Goal: Use online tool/utility: Utilize a website feature to perform a specific function

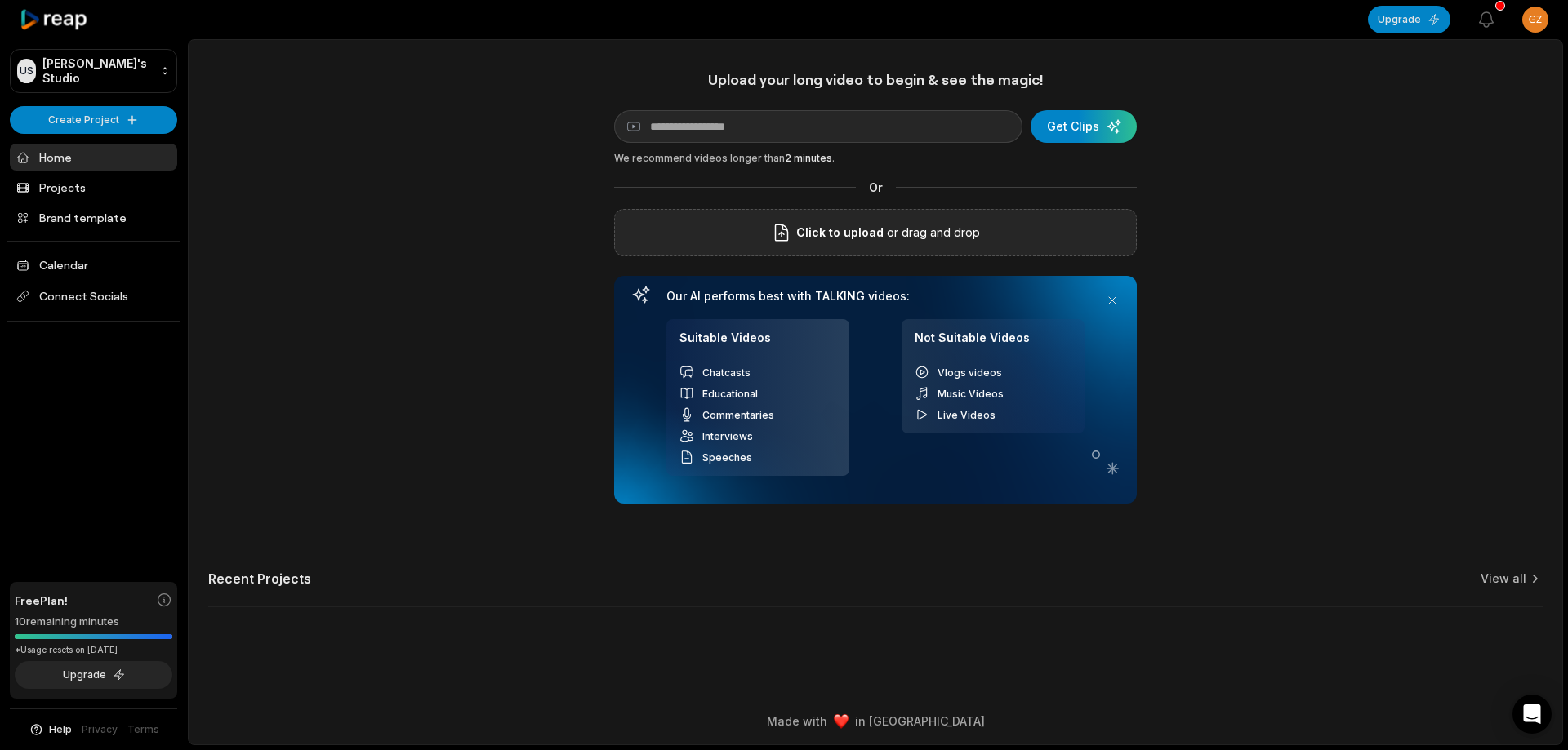
click at [1035, 217] on div "Click to upload or drag and drop" at bounding box center [876, 233] width 522 height 48
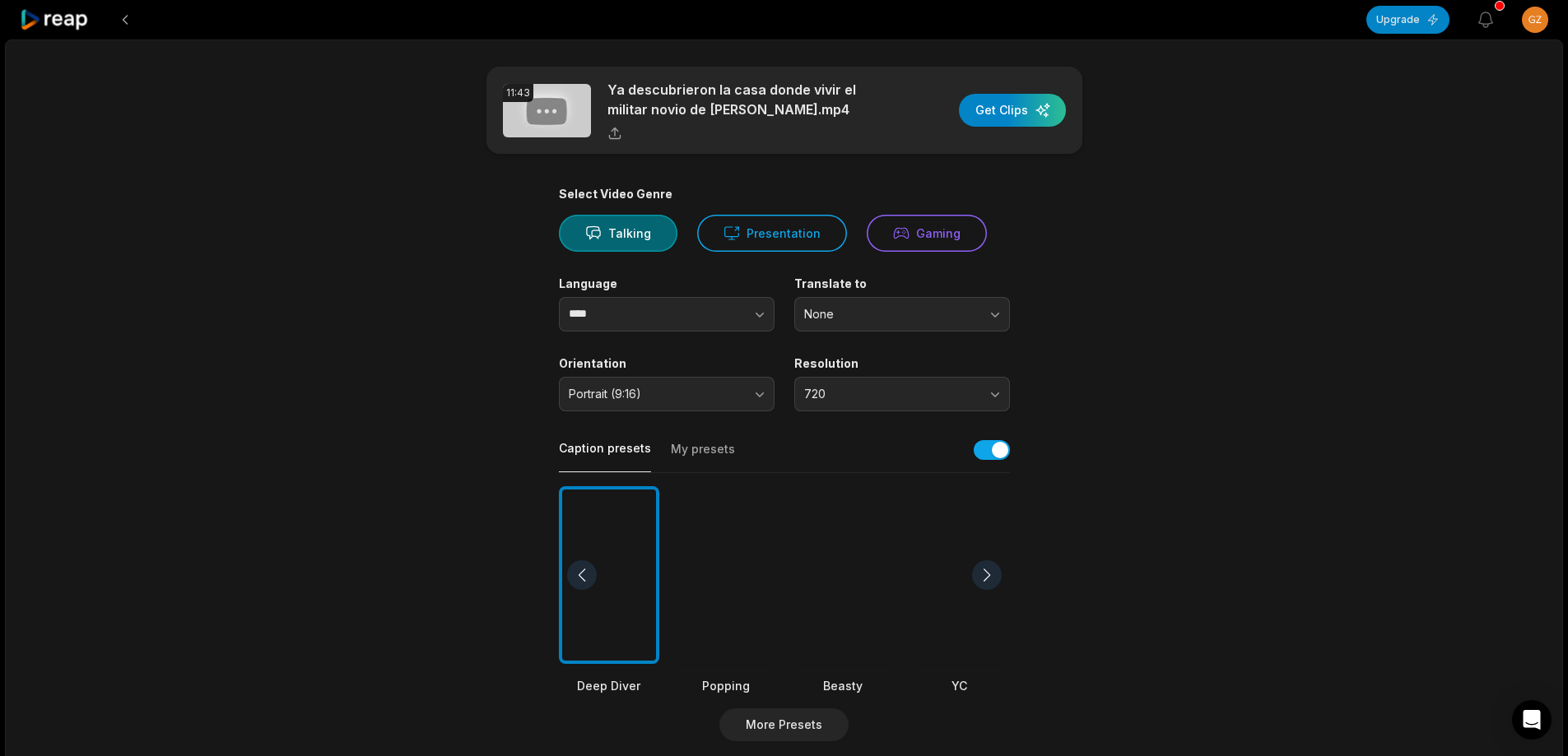
click at [828, 586] on div at bounding box center [842, 575] width 100 height 179
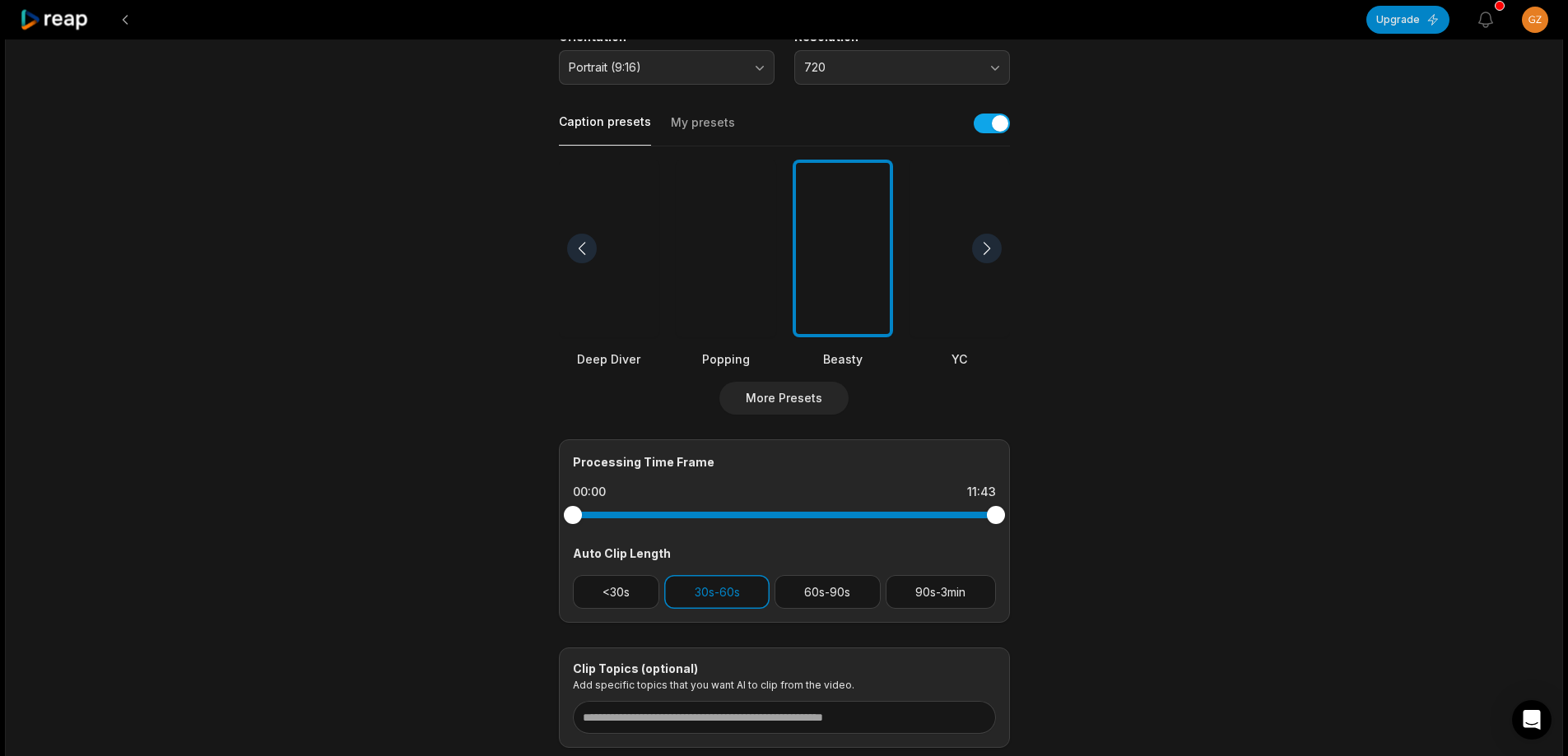
scroll to position [329, 0]
click at [936, 589] on button "90s-3min" at bounding box center [941, 589] width 110 height 33
click at [721, 585] on button "30s-60s" at bounding box center [717, 589] width 106 height 33
drag, startPoint x: 995, startPoint y: 513, endPoint x: 933, endPoint y: 519, distance: 62.3
click at [933, 519] on div at bounding box center [933, 513] width 19 height 19
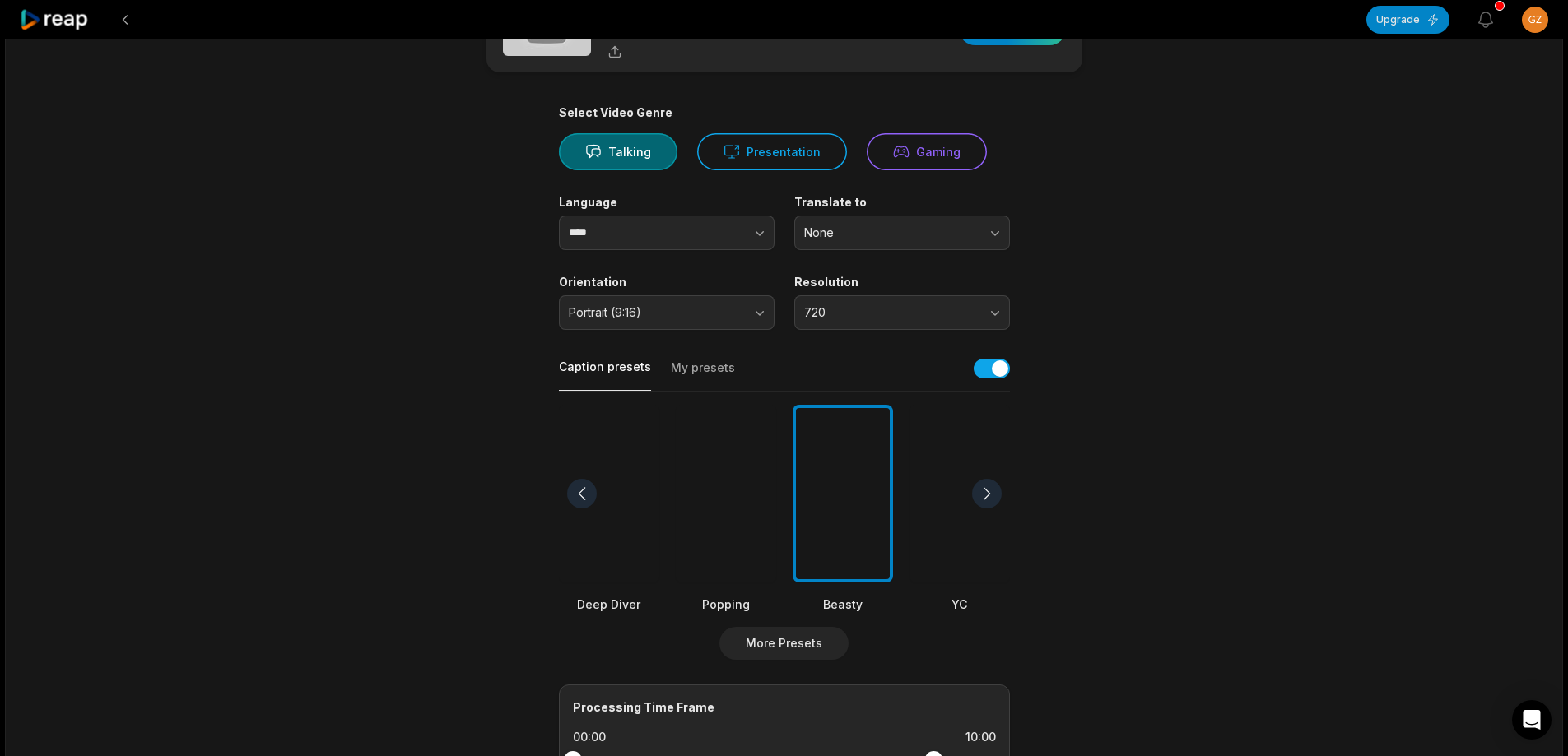
scroll to position [0, 0]
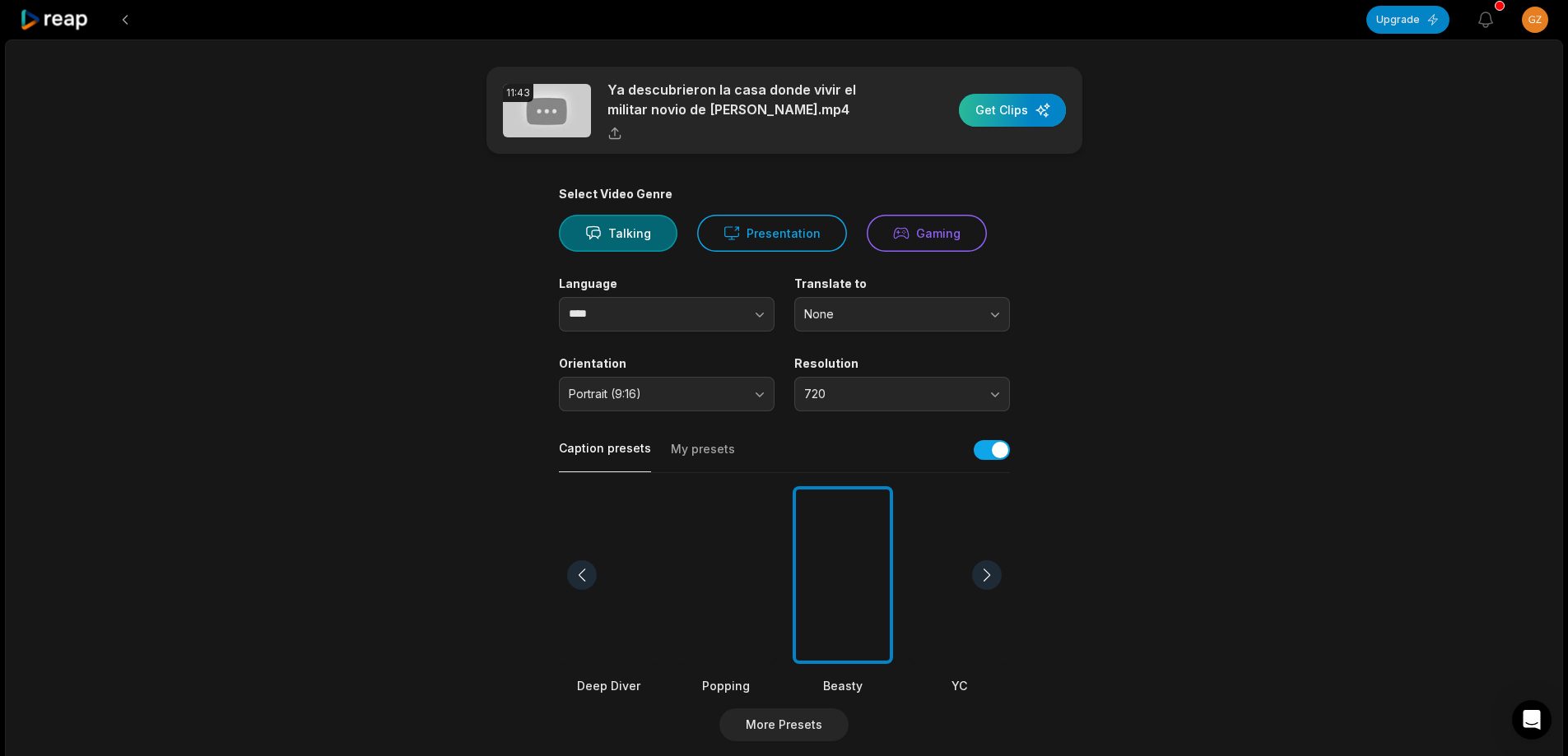
click at [1031, 106] on div "button" at bounding box center [1012, 110] width 107 height 33
